Goal: Information Seeking & Learning: Stay updated

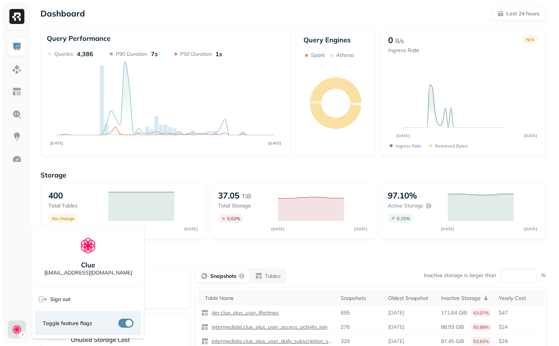
click at [197, 253] on html "Dashboard Last 24 hours Query Performance AUG [DATE] Queries 4,386 P90 Duration…" at bounding box center [279, 208] width 559 height 417
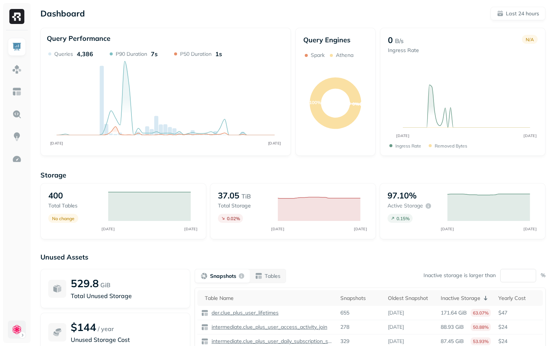
click at [14, 332] on html "Dashboard Last 24 hours Query Performance AUG [DATE] Queries 4,386 P90 Duration…" at bounding box center [276, 208] width 553 height 417
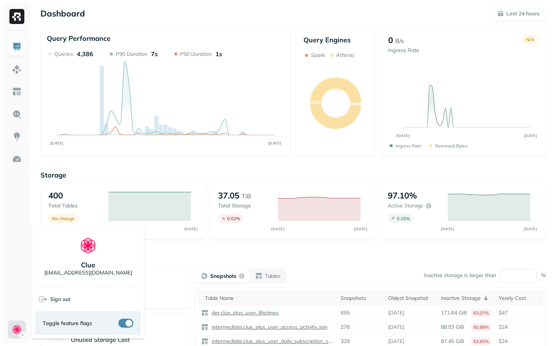
click at [248, 240] on html "Dashboard Last 24 hours Query Performance AUG [DATE] Queries 4,386 P90 Duration…" at bounding box center [279, 208] width 559 height 417
